Goal: Task Accomplishment & Management: Use online tool/utility

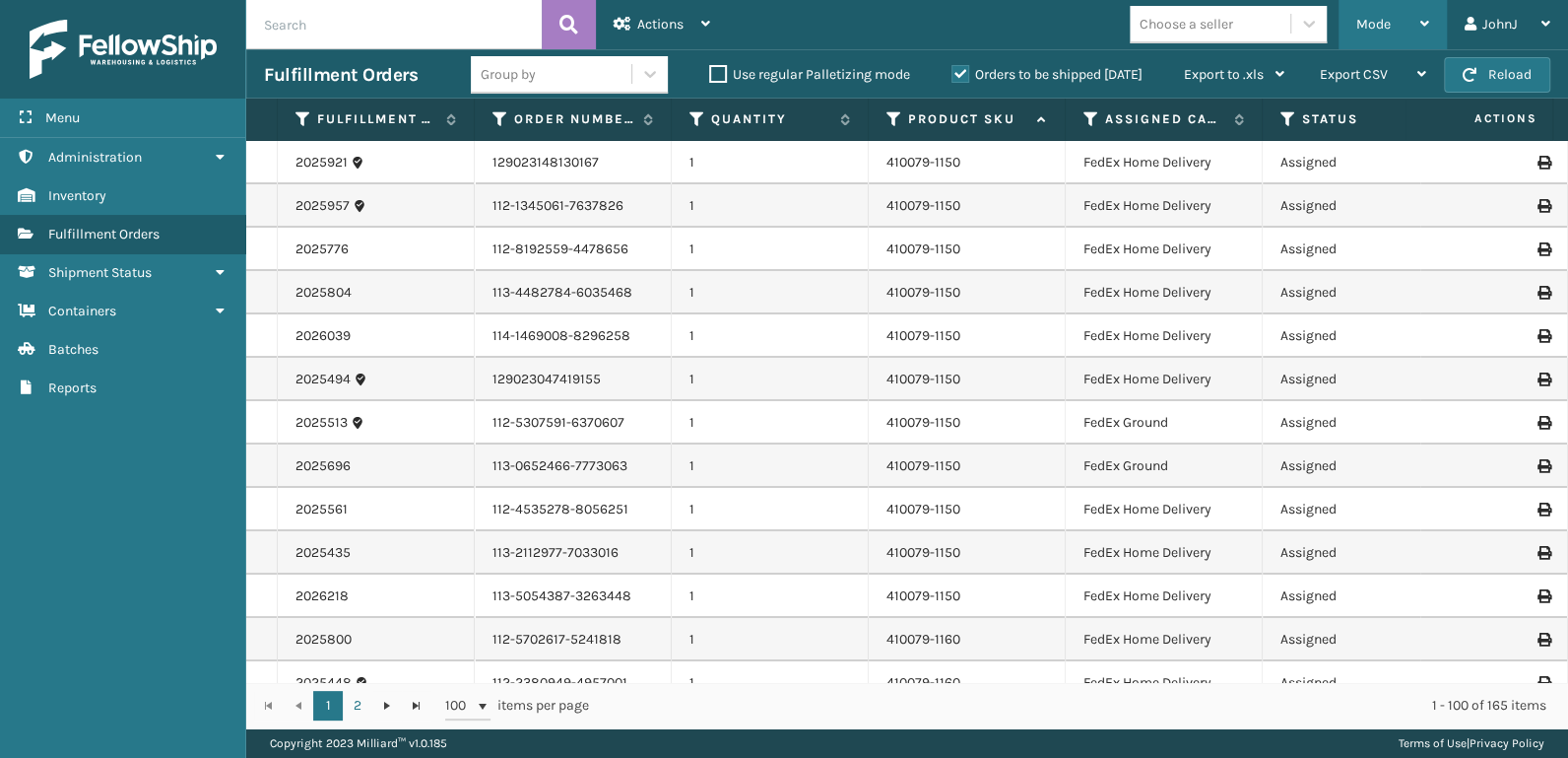
click at [1387, 32] on div "Mode" at bounding box center [1393, 24] width 73 height 49
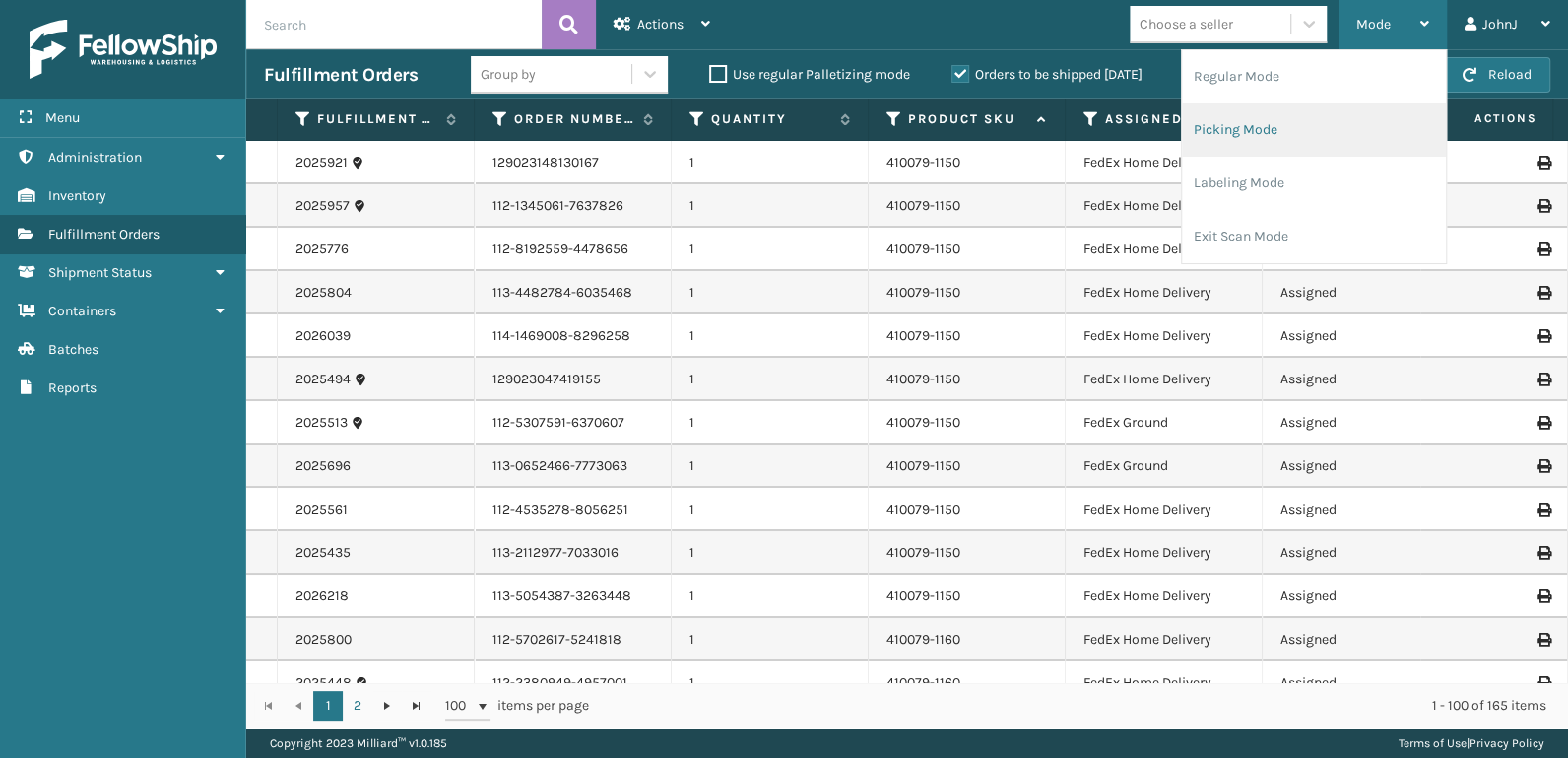
click at [1256, 130] on li "Picking Mode" at bounding box center [1313, 129] width 264 height 53
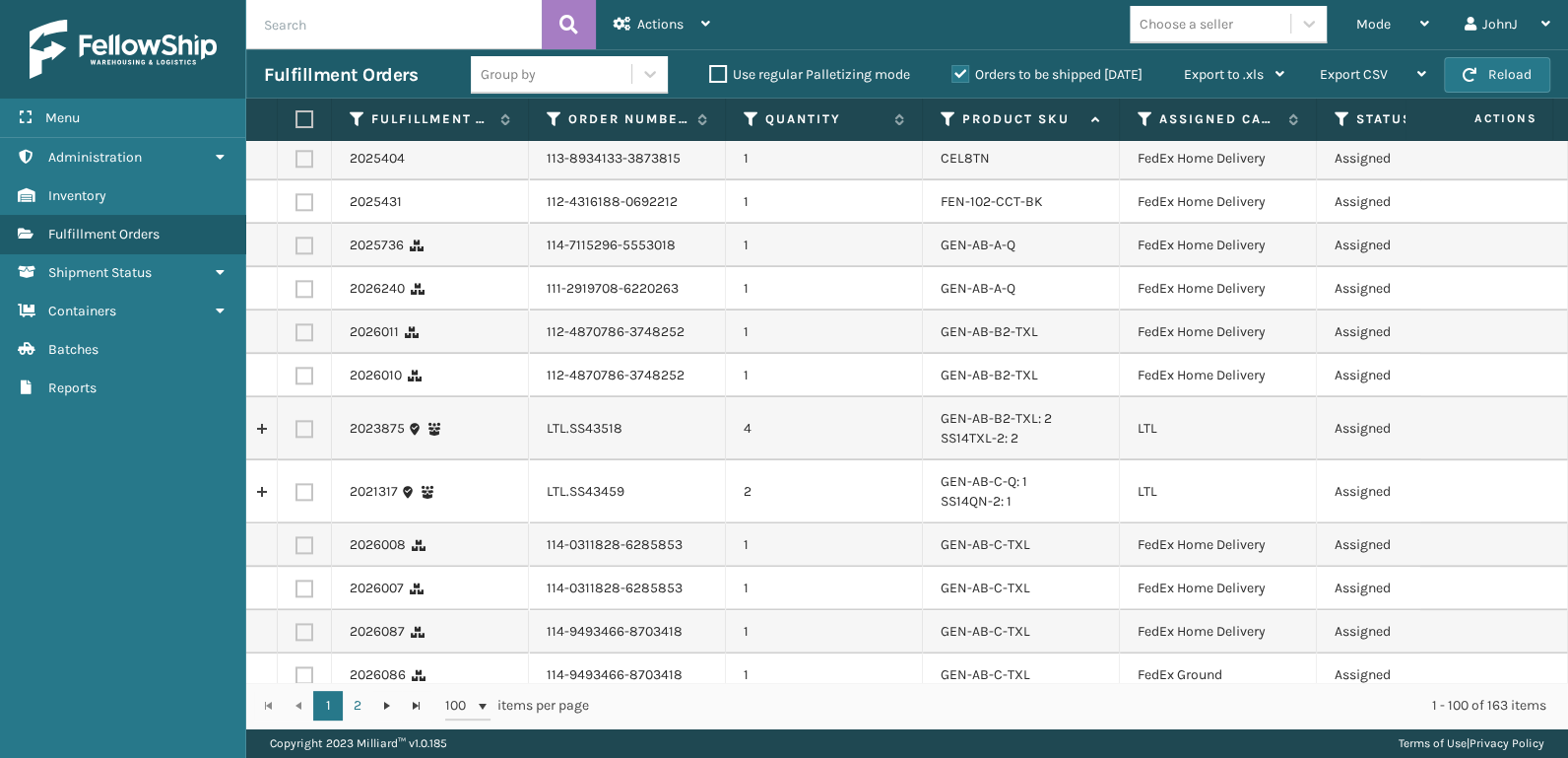
scroll to position [1437, 0]
drag, startPoint x: 305, startPoint y: 427, endPoint x: 314, endPoint y: 482, distance: 55.7
click at [303, 432] on label at bounding box center [305, 427] width 18 height 18
click at [297, 430] on input "checkbox" at bounding box center [296, 424] width 1 height 13
checkbox input "true"
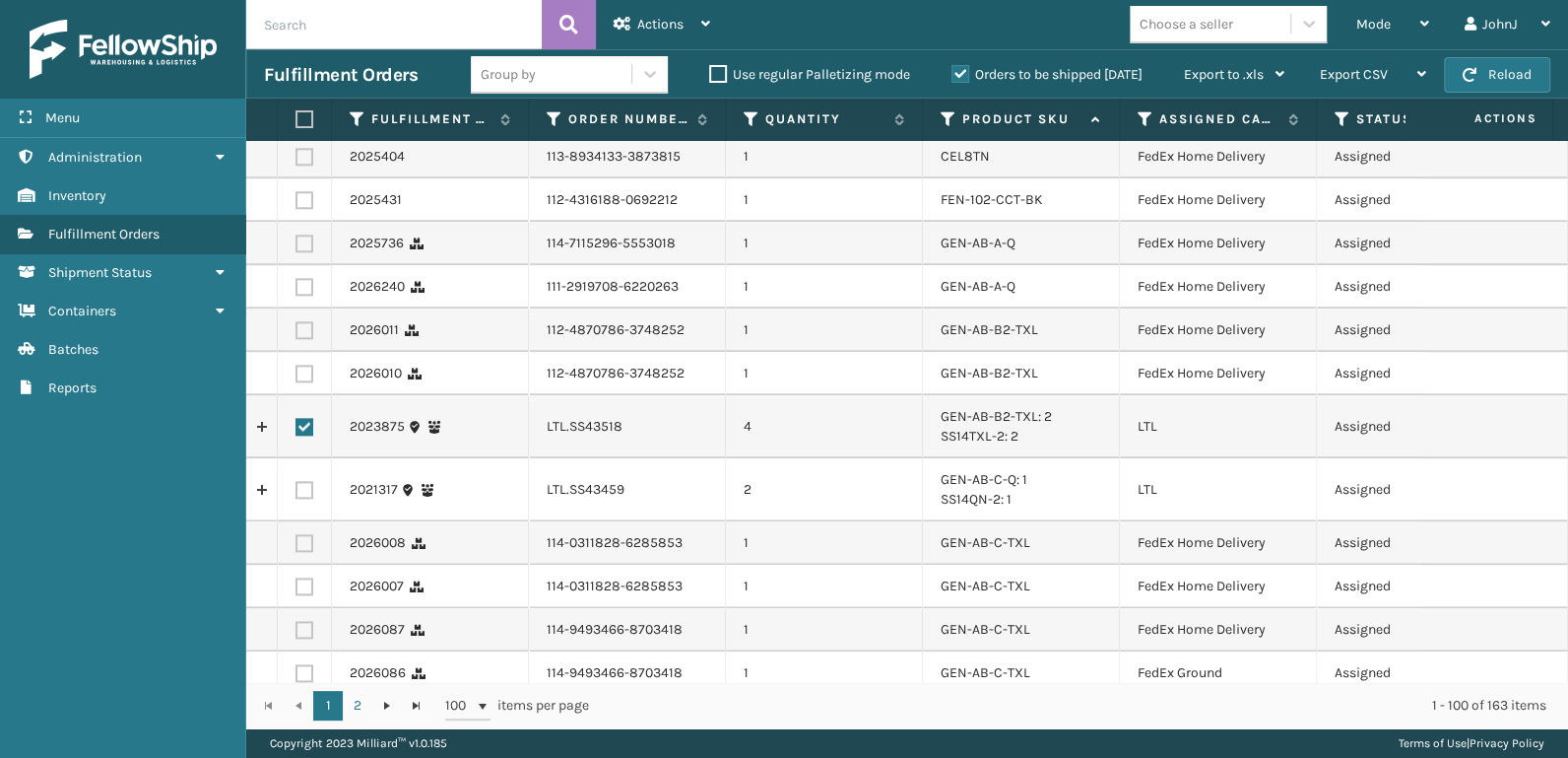
drag, startPoint x: 307, startPoint y: 490, endPoint x: 405, endPoint y: 480, distance: 98.5
click at [310, 490] on label at bounding box center [305, 490] width 18 height 18
click at [297, 490] on input "checkbox" at bounding box center [296, 487] width 1 height 13
checkbox input "true"
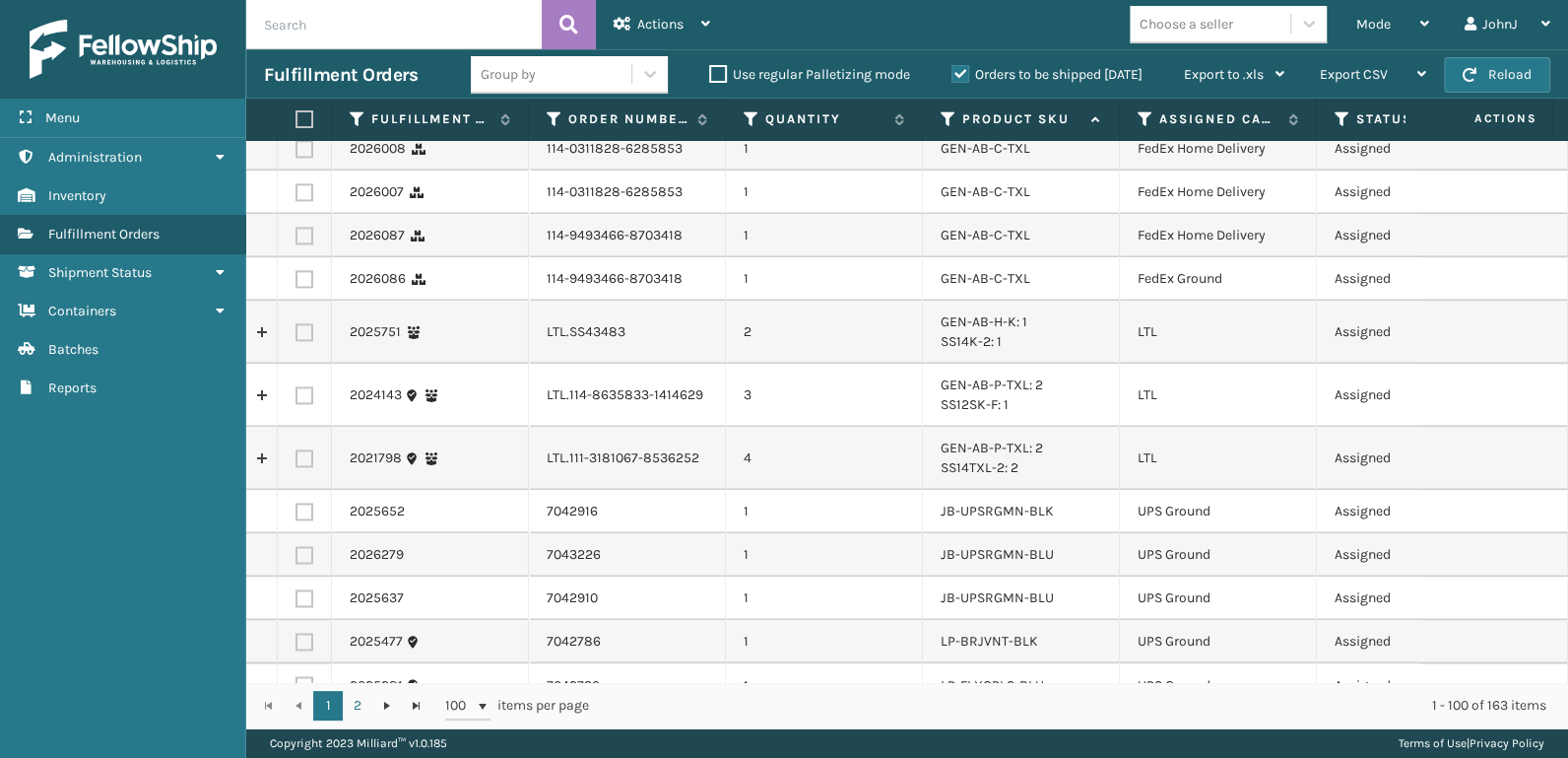
scroll to position [1848, 0]
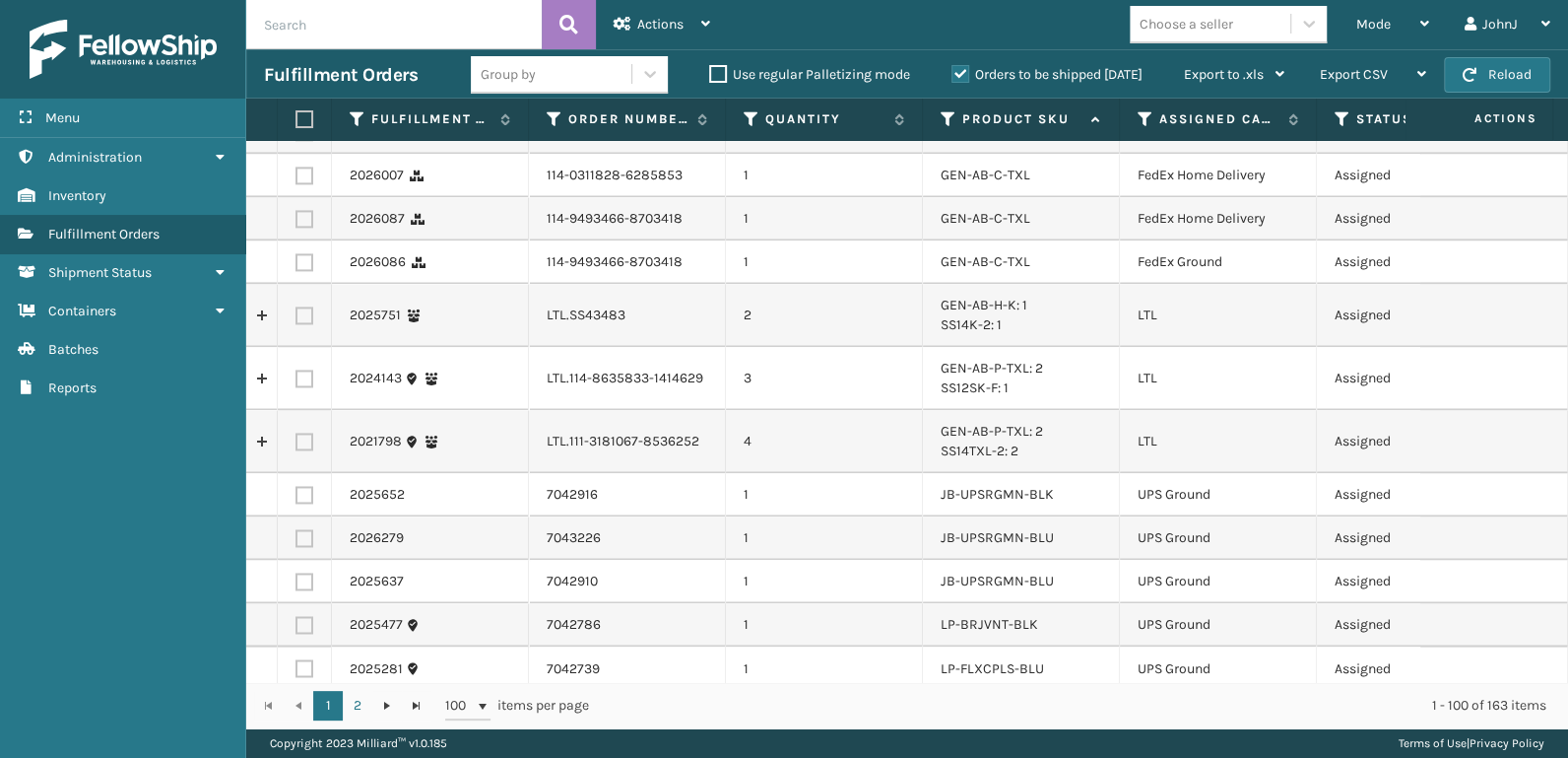
drag, startPoint x: 306, startPoint y: 310, endPoint x: 316, endPoint y: 355, distance: 46.1
click at [307, 316] on label at bounding box center [305, 316] width 18 height 18
click at [297, 316] on input "checkbox" at bounding box center [296, 313] width 1 height 13
checkbox input "true"
drag, startPoint x: 301, startPoint y: 381, endPoint x: 317, endPoint y: 406, distance: 29.7
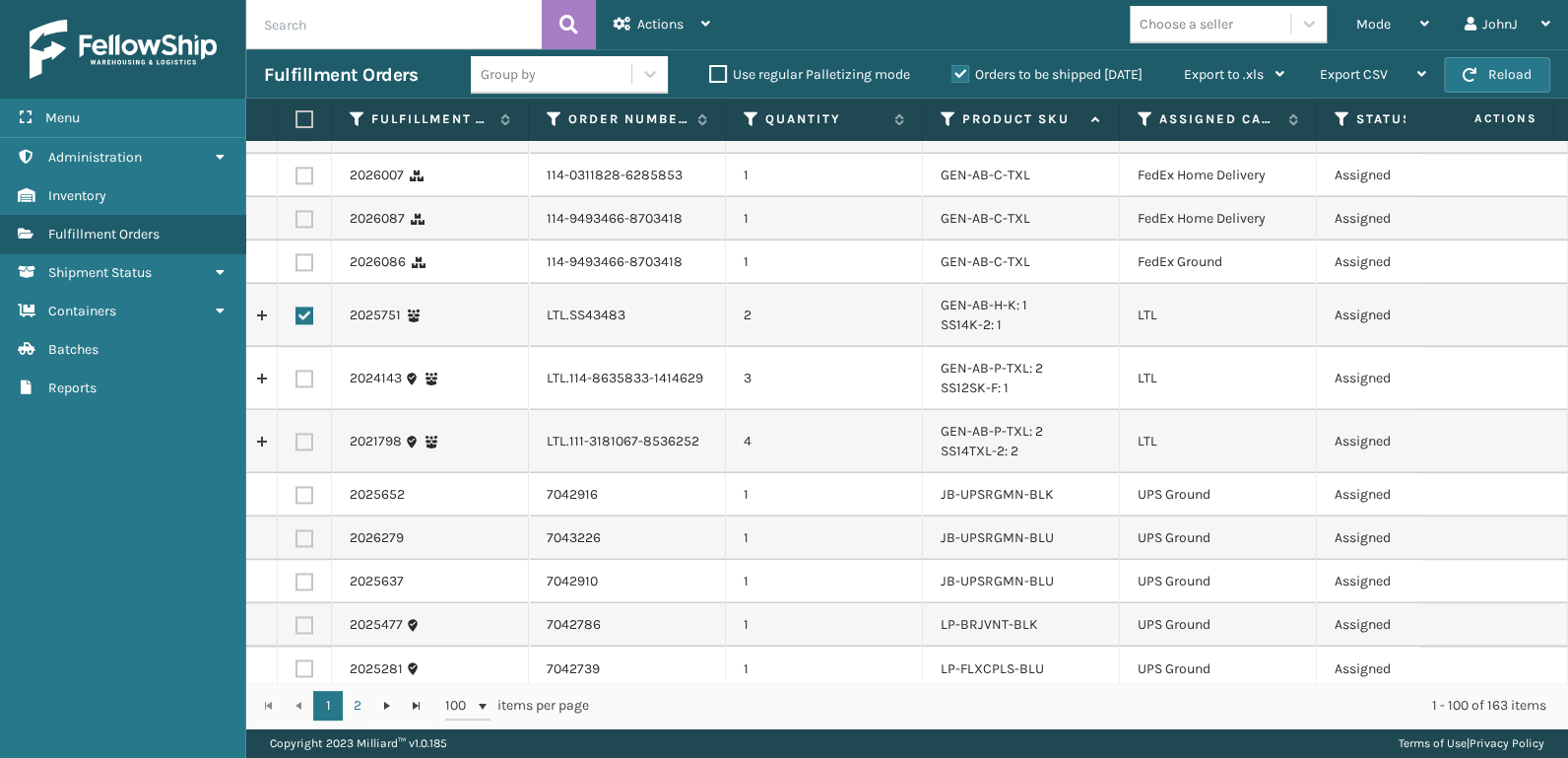
click at [303, 385] on label at bounding box center [305, 379] width 18 height 18
click at [297, 382] on input "checkbox" at bounding box center [296, 376] width 1 height 13
checkbox input "true"
drag, startPoint x: 297, startPoint y: 440, endPoint x: 330, endPoint y: 440, distance: 33.0
click at [301, 441] on label at bounding box center [305, 441] width 18 height 18
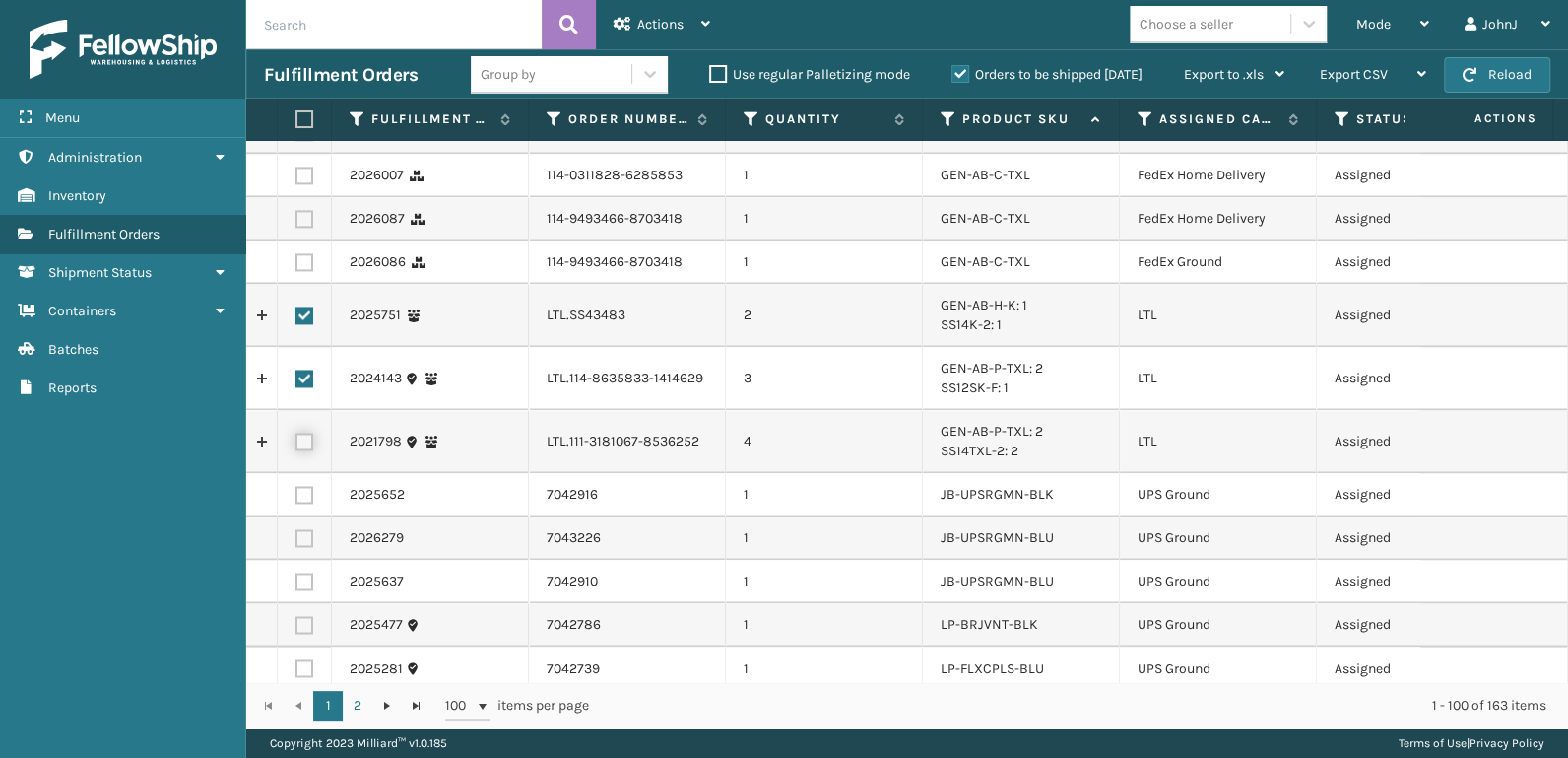
click at [297, 441] on input "checkbox" at bounding box center [296, 438] width 1 height 13
checkbox input "true"
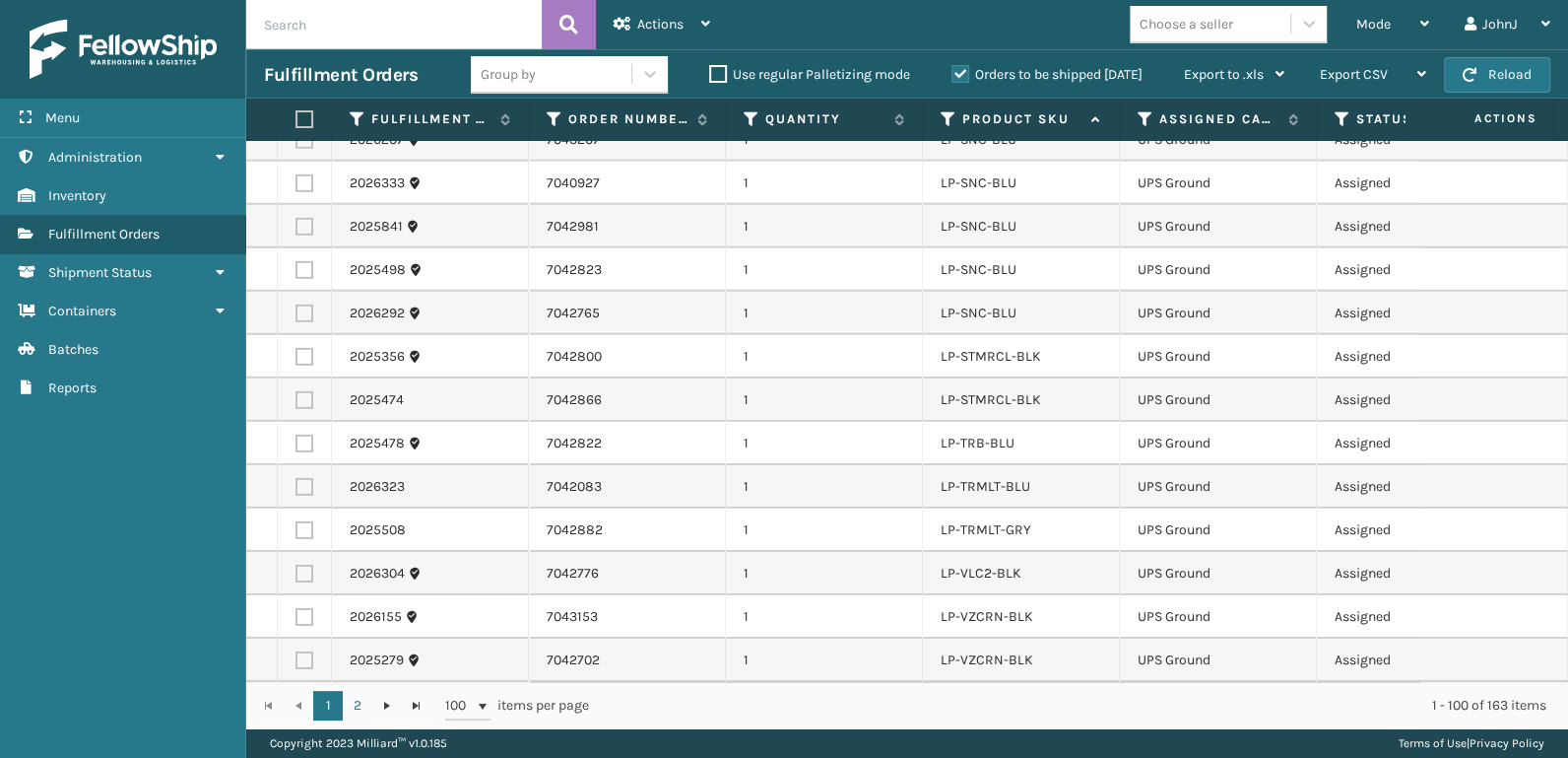
scroll to position [3906, 0]
click at [675, 19] on span "Actions" at bounding box center [660, 24] width 47 height 17
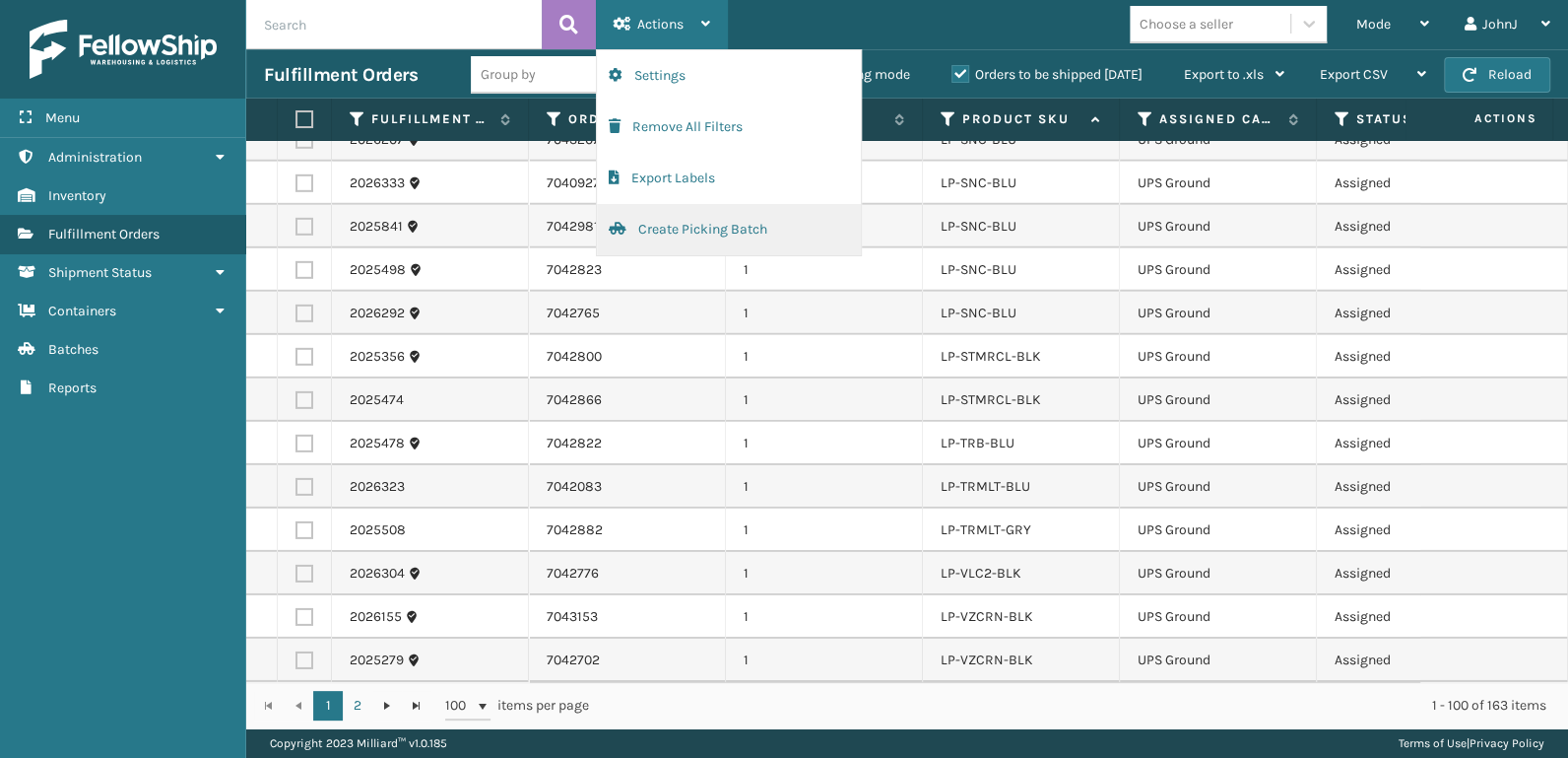
click at [711, 225] on button "Create Picking Batch" at bounding box center [729, 229] width 264 height 51
